Goal: Entertainment & Leisure: Consume media (video, audio)

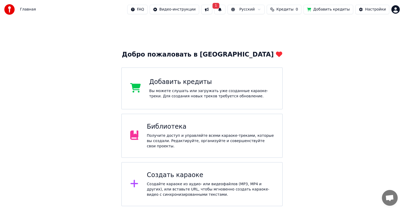
click at [169, 131] on div "Библиотека" at bounding box center [210, 126] width 127 height 8
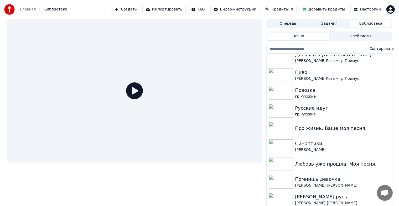
scroll to position [105, 0]
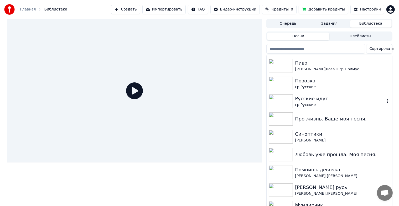
click at [284, 104] on img at bounding box center [281, 102] width 24 height 14
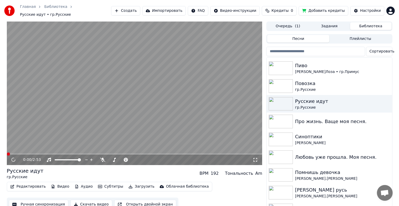
click at [13, 157] on icon at bounding box center [14, 160] width 6 height 6
click at [14, 158] on icon at bounding box center [13, 159] width 3 height 3
click at [285, 135] on img at bounding box center [281, 140] width 24 height 14
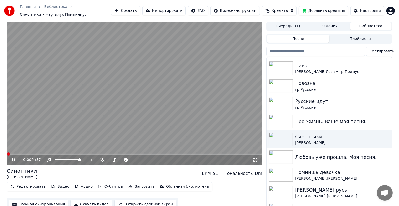
click at [13, 158] on icon at bounding box center [13, 159] width 3 height 3
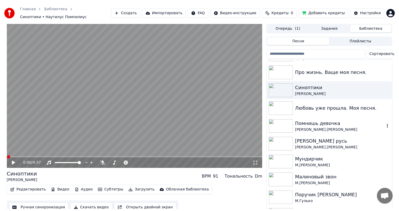
scroll to position [158, 0]
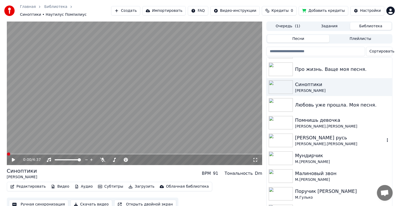
click at [280, 132] on div "[PERSON_NAME] русь А.[PERSON_NAME]" at bounding box center [329, 141] width 125 height 18
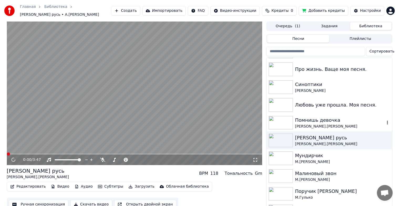
click at [279, 124] on img at bounding box center [281, 123] width 24 height 14
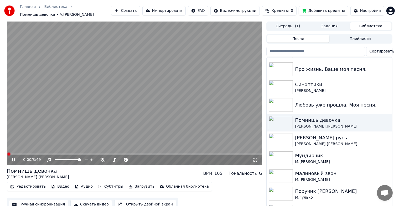
click at [13, 158] on icon at bounding box center [13, 159] width 3 height 3
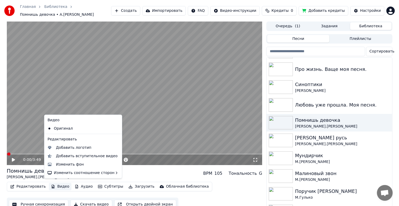
click at [57, 186] on button "Видео" at bounding box center [60, 186] width 23 height 7
drag, startPoint x: 145, startPoint y: 103, endPoint x: 114, endPoint y: 142, distance: 49.4
click at [144, 104] on video at bounding box center [135, 94] width 256 height 144
click at [58, 183] on button "Видео" at bounding box center [60, 186] width 23 height 7
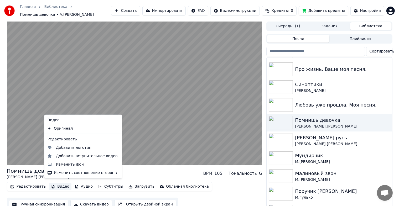
click at [62, 139] on div "Редактировать" at bounding box center [82, 139] width 75 height 8
click at [65, 166] on div "Изменить фон" at bounding box center [70, 164] width 28 height 5
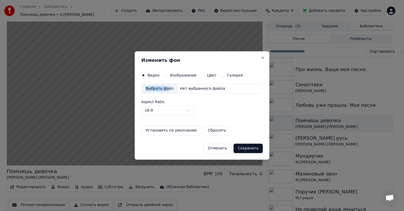
drag, startPoint x: 165, startPoint y: 89, endPoint x: 180, endPoint y: 74, distance: 21.2
click at [180, 74] on div "Видео Изображение Цвет Галерея Выбрать файл Нет выбранного файла Aspect Ratio 1…" at bounding box center [201, 104] width 121 height 62
click at [180, 74] on label "Изображение" at bounding box center [183, 75] width 27 height 4
click at [168, 74] on button "Изображение" at bounding box center [166, 75] width 4 height 4
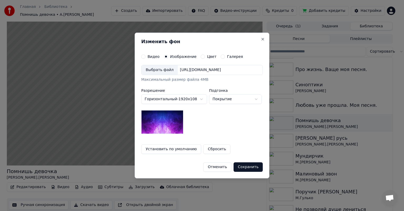
click at [161, 70] on div "Выбрать файл" at bounding box center [159, 69] width 36 height 9
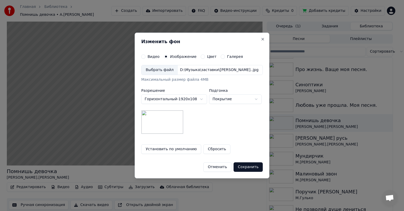
click at [247, 165] on button "Сохранить" at bounding box center [247, 166] width 29 height 9
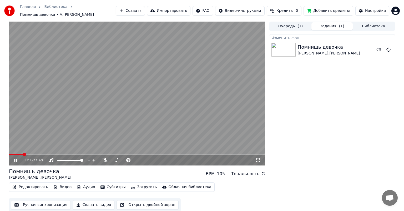
click at [17, 158] on icon at bounding box center [15, 159] width 3 height 3
click at [82, 91] on video at bounding box center [137, 94] width 256 height 144
click at [370, 49] on button "Воспроизвести" at bounding box center [365, 49] width 38 height 9
click at [17, 158] on icon at bounding box center [15, 159] width 3 height 3
click at [48, 204] on button "Ручная синхронизация" at bounding box center [41, 204] width 60 height 9
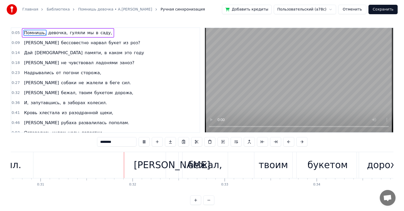
scroll to position [0, 2845]
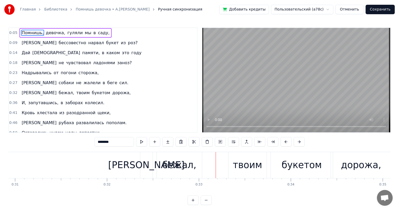
click at [348, 12] on button "Отменить" at bounding box center [350, 9] width 28 height 9
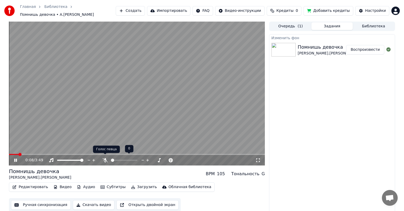
click at [104, 158] on icon at bounding box center [104, 160] width 5 height 4
click at [104, 158] on icon at bounding box center [105, 160] width 3 height 4
click at [16, 158] on icon at bounding box center [15, 159] width 3 height 3
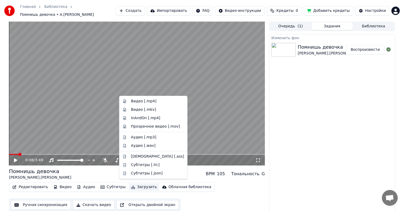
click at [136, 183] on button "Загрузить" at bounding box center [144, 186] width 30 height 7
click at [131, 101] on div "Видео [.mp4]" at bounding box center [143, 101] width 25 height 5
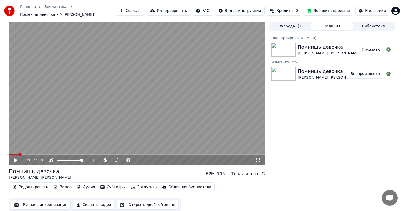
click at [378, 49] on button "Показать" at bounding box center [370, 49] width 27 height 9
